Goal: Task Accomplishment & Management: Manage account settings

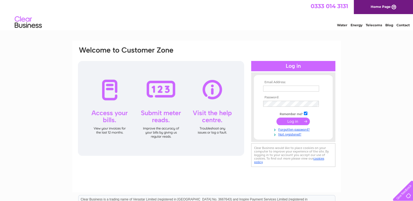
type input "figfennel.invoices@gmail.com"
click at [290, 123] on input "submit" at bounding box center [292, 122] width 33 height 8
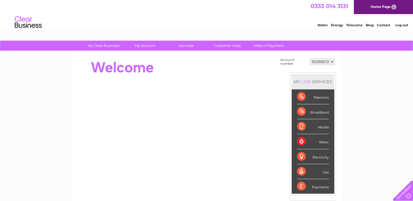
click at [301, 141] on div "Water" at bounding box center [313, 141] width 32 height 15
click at [301, 138] on div "Water" at bounding box center [313, 141] width 32 height 15
click at [298, 143] on div "Water" at bounding box center [313, 141] width 32 height 15
click at [331, 62] on select "30290572 30321107" at bounding box center [322, 62] width 25 height 7
select select "30321107"
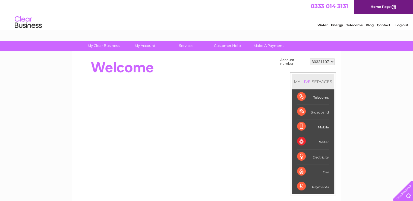
click at [310, 59] on select "30290572 30321107" at bounding box center [322, 62] width 25 height 7
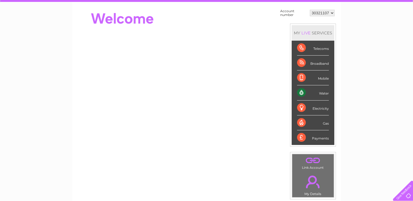
scroll to position [49, 0]
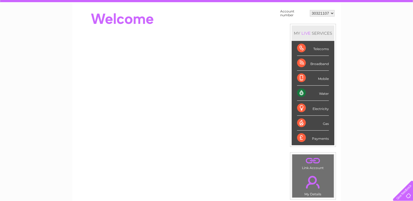
click at [303, 95] on div "Water" at bounding box center [313, 93] width 32 height 15
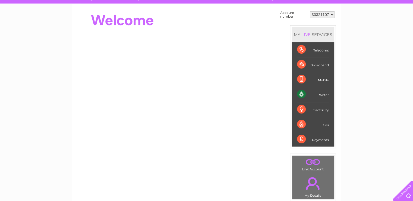
scroll to position [48, 0]
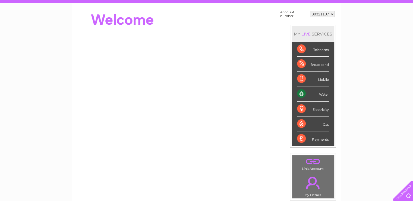
click at [300, 90] on div "Water" at bounding box center [313, 94] width 32 height 15
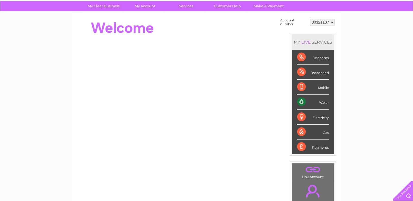
scroll to position [0, 0]
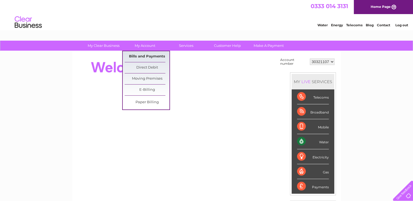
click at [148, 54] on link "Bills and Payments" at bounding box center [147, 56] width 45 height 11
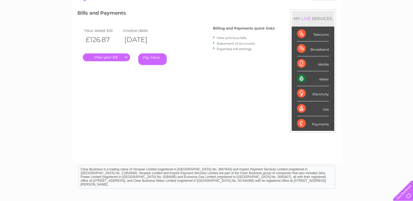
scroll to position [69, 0]
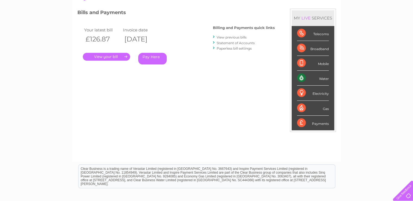
click at [101, 56] on link "." at bounding box center [106, 57] width 47 height 8
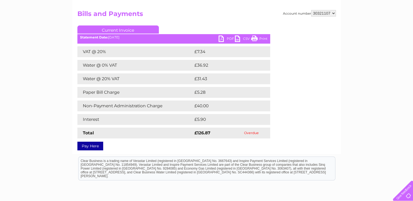
scroll to position [53, 0]
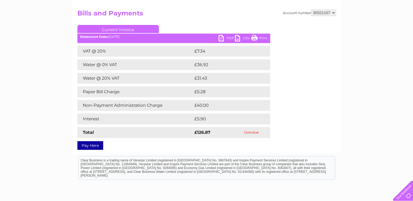
click at [221, 38] on link "PDF" at bounding box center [227, 39] width 16 height 8
